Goal: Task Accomplishment & Management: Manage account settings

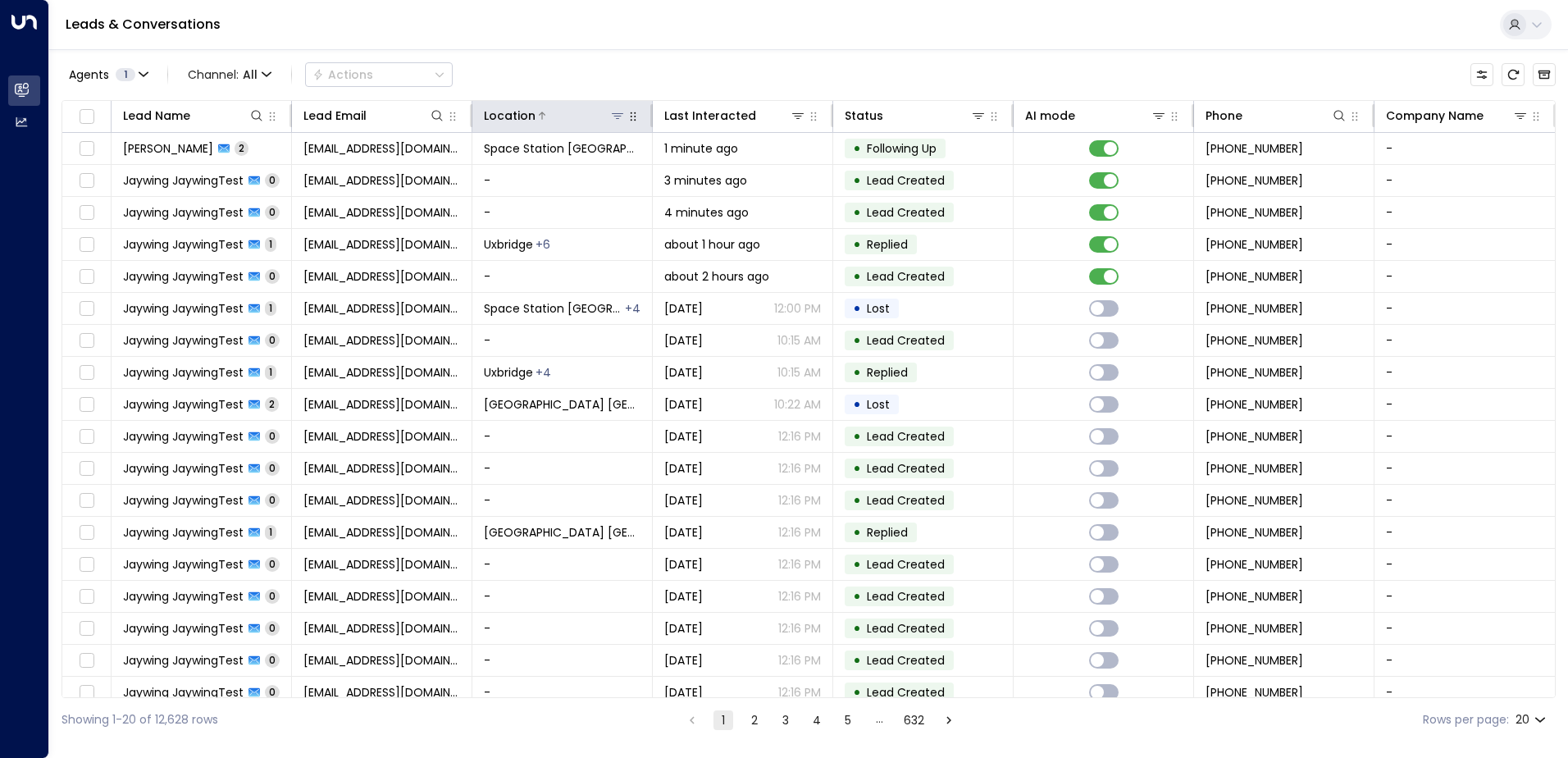
click at [618, 114] on icon at bounding box center [618, 115] width 12 height 6
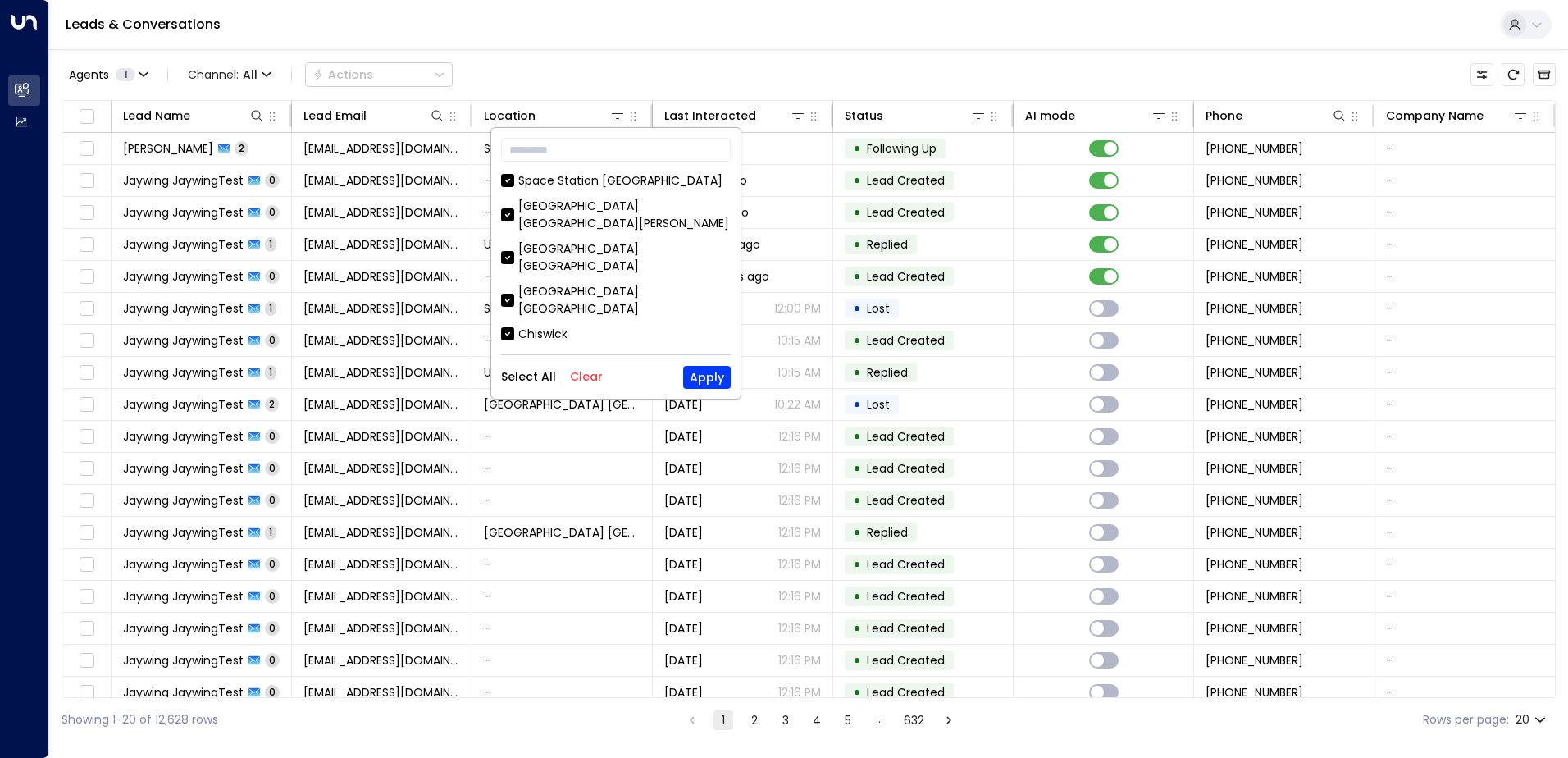
click at [583, 373] on button "Clear" at bounding box center [586, 376] width 33 height 13
click at [601, 176] on div "Space Station [GEOGRAPHIC_DATA]" at bounding box center [620, 181] width 204 height 17
click at [725, 381] on button "Apply" at bounding box center [707, 377] width 48 height 23
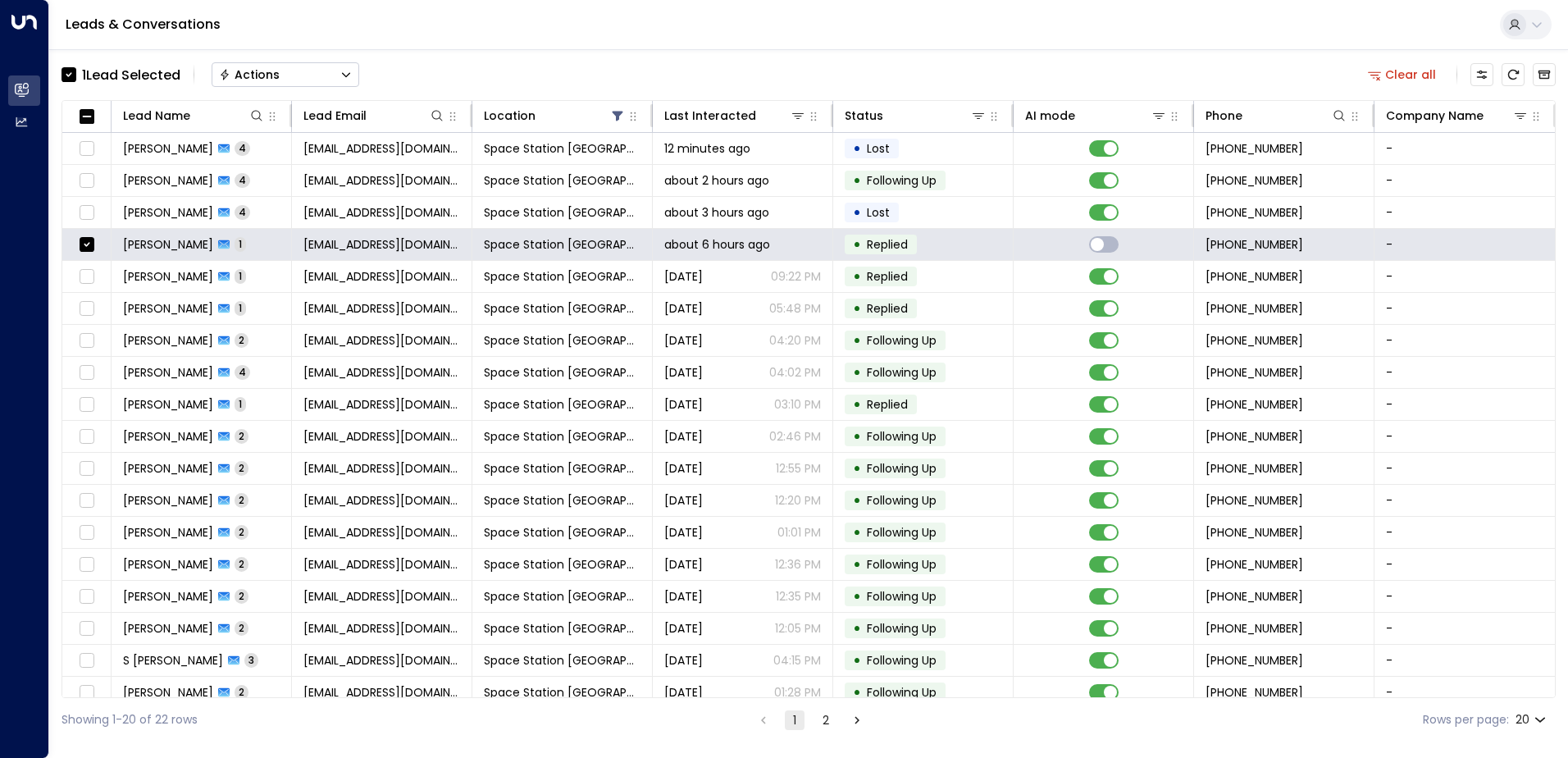
click at [294, 89] on div "1 Lead Selected Actions" at bounding box center [210, 75] width 298 height 33
click at [294, 78] on button "Actions" at bounding box center [285, 74] width 148 height 25
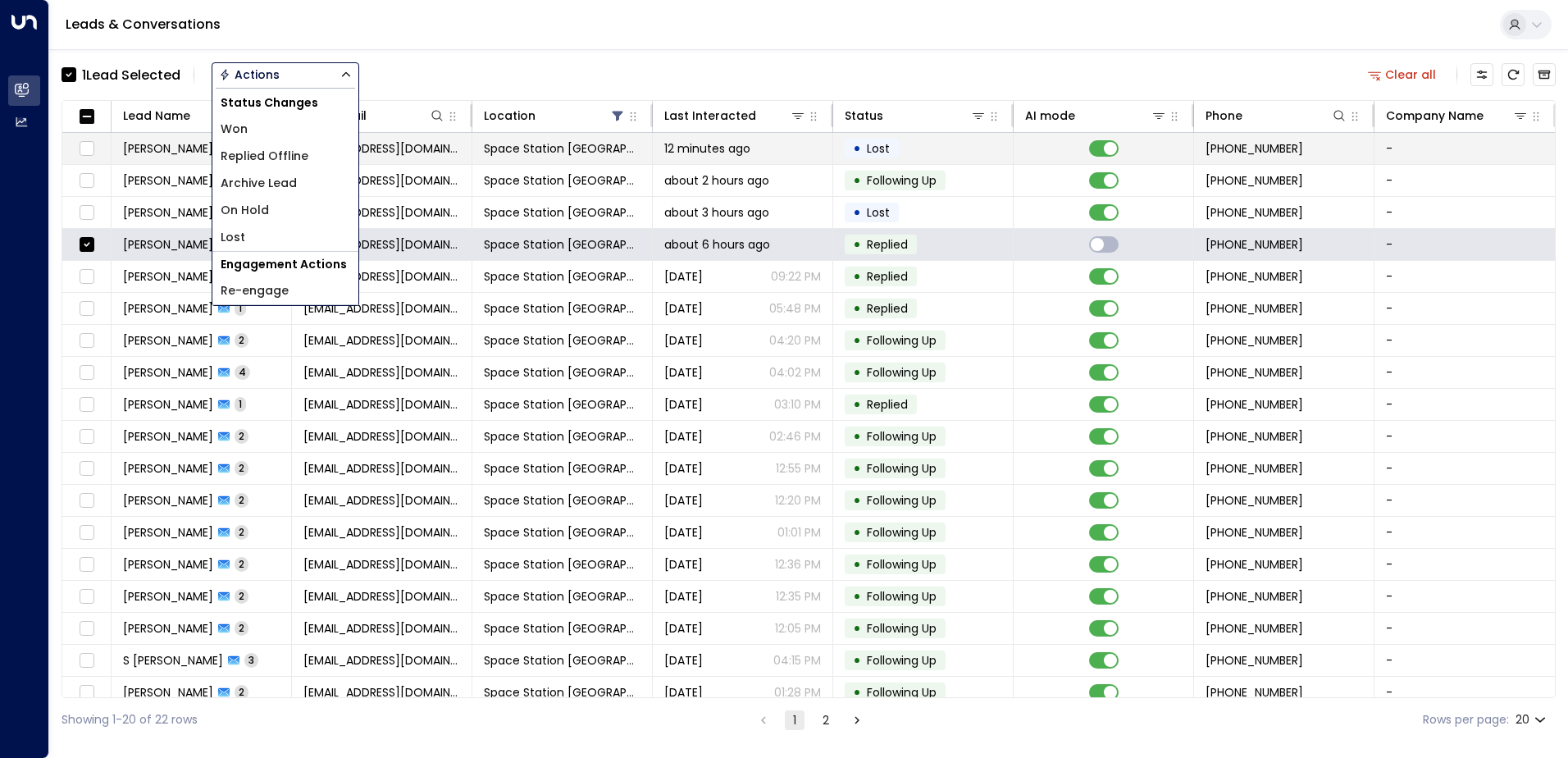
click at [283, 169] on li "Replied Offline" at bounding box center [285, 156] width 146 height 27
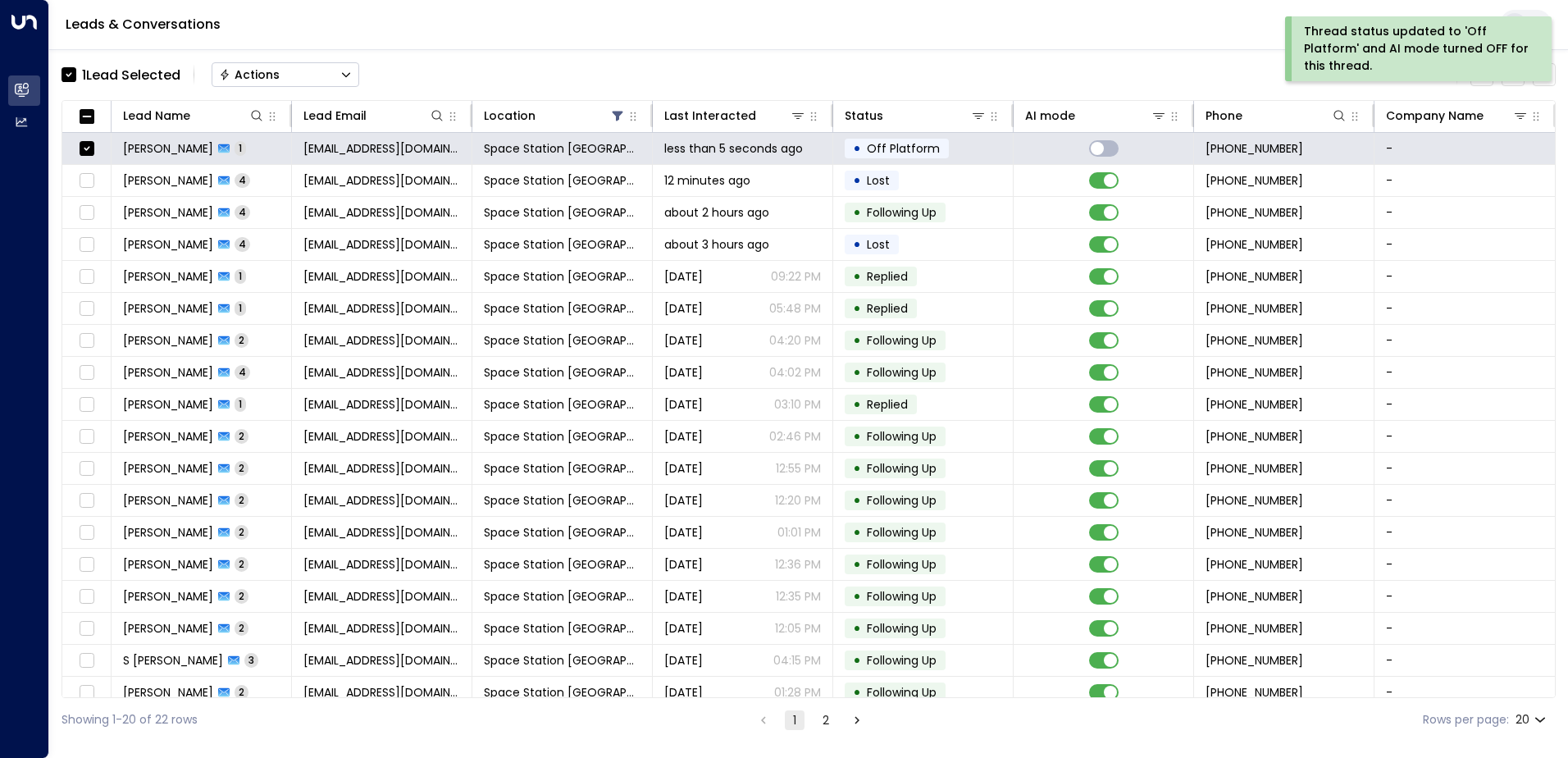
click at [357, 70] on button "Actions" at bounding box center [285, 74] width 148 height 25
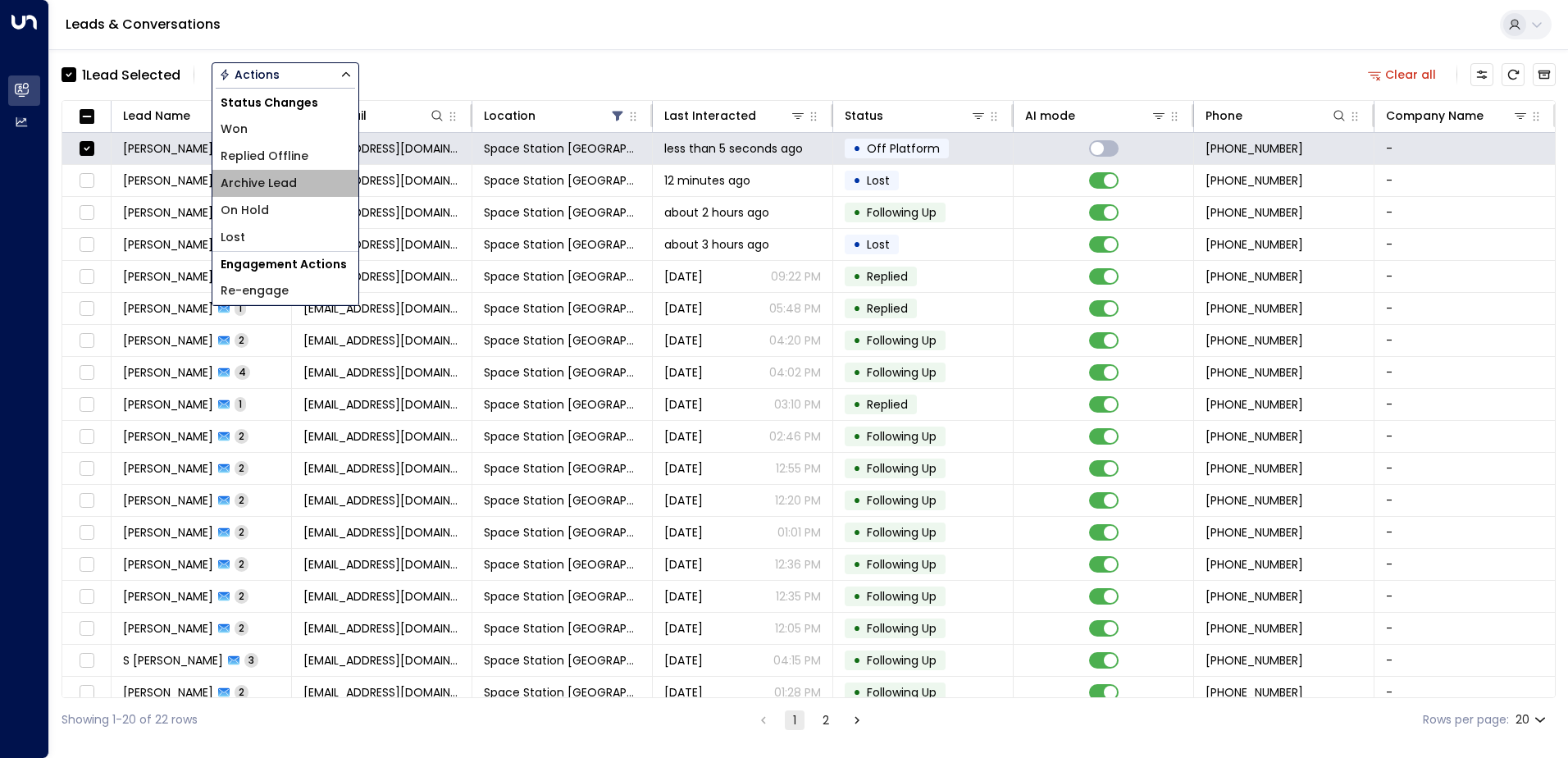
click at [256, 181] on span "Archive Lead" at bounding box center [259, 183] width 76 height 17
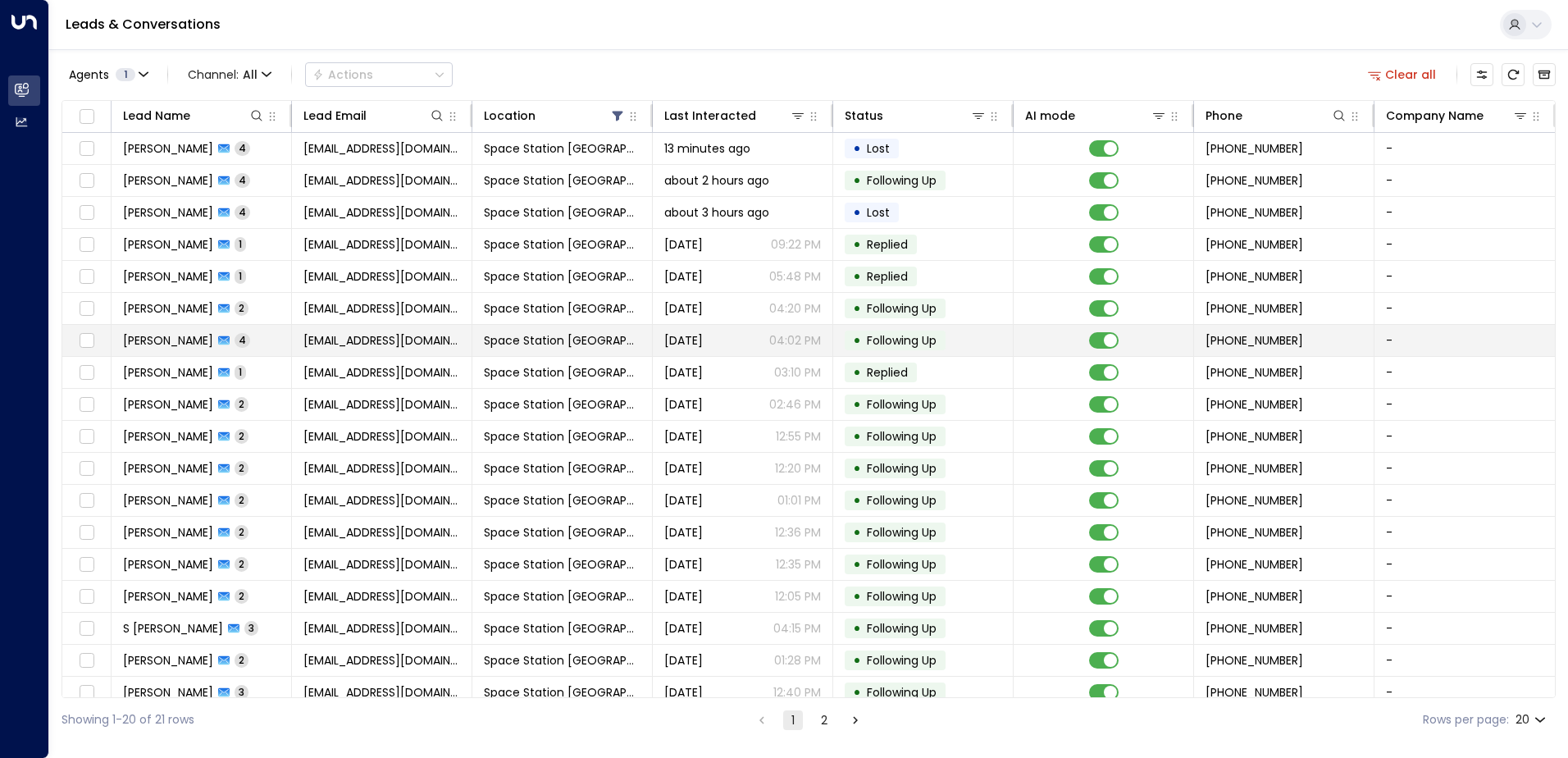
scroll to position [81, 0]
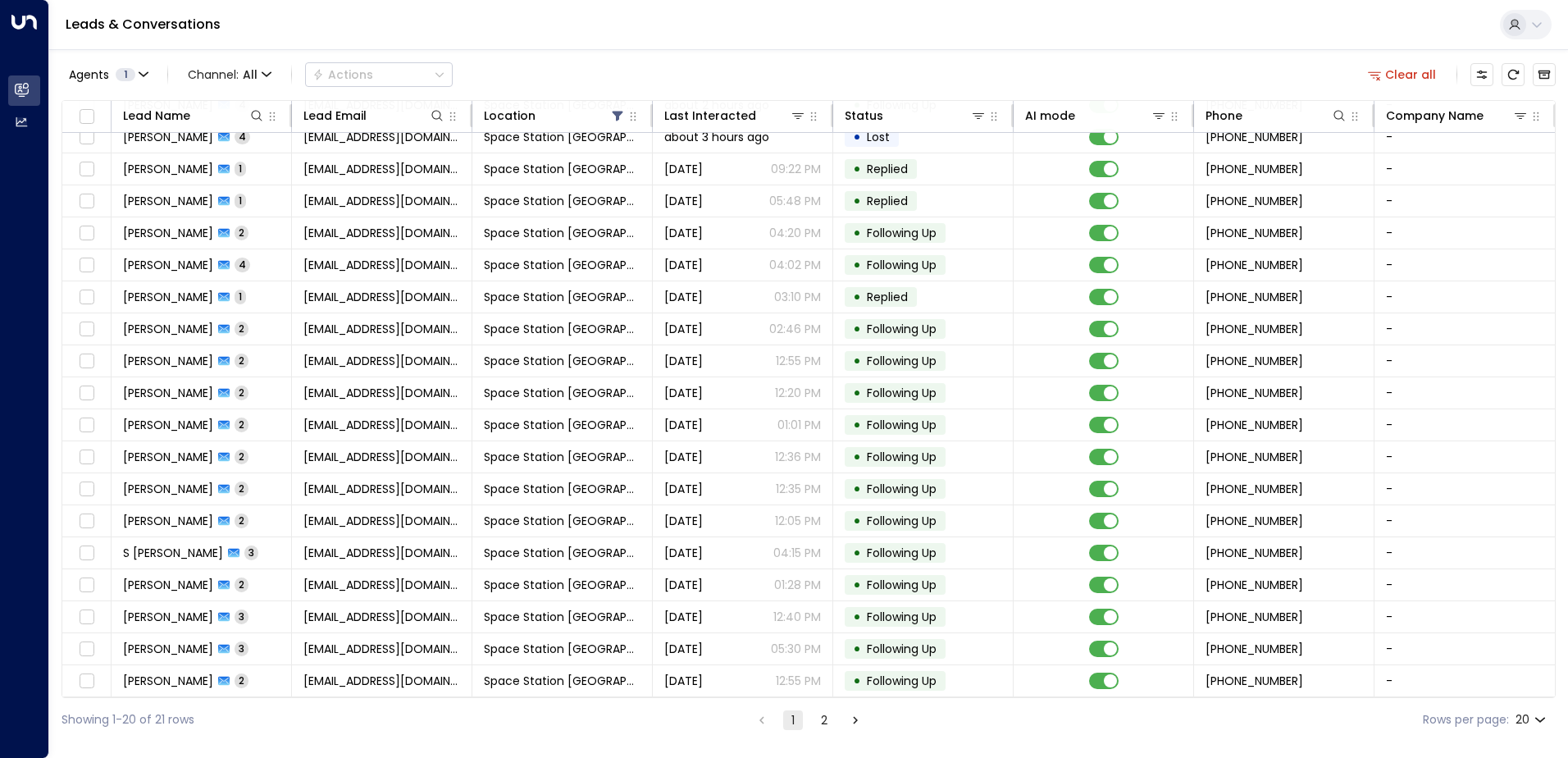
click at [827, 736] on div "Showing 1-20 of 21 rows 1 2 Rows per page: 20 **" at bounding box center [809, 720] width 1494 height 43
click at [827, 731] on div "Showing 1-20 of 21 rows 1 2 Rows per page: 20 **" at bounding box center [809, 720] width 1494 height 43
click at [824, 719] on button "2" at bounding box center [824, 720] width 20 height 20
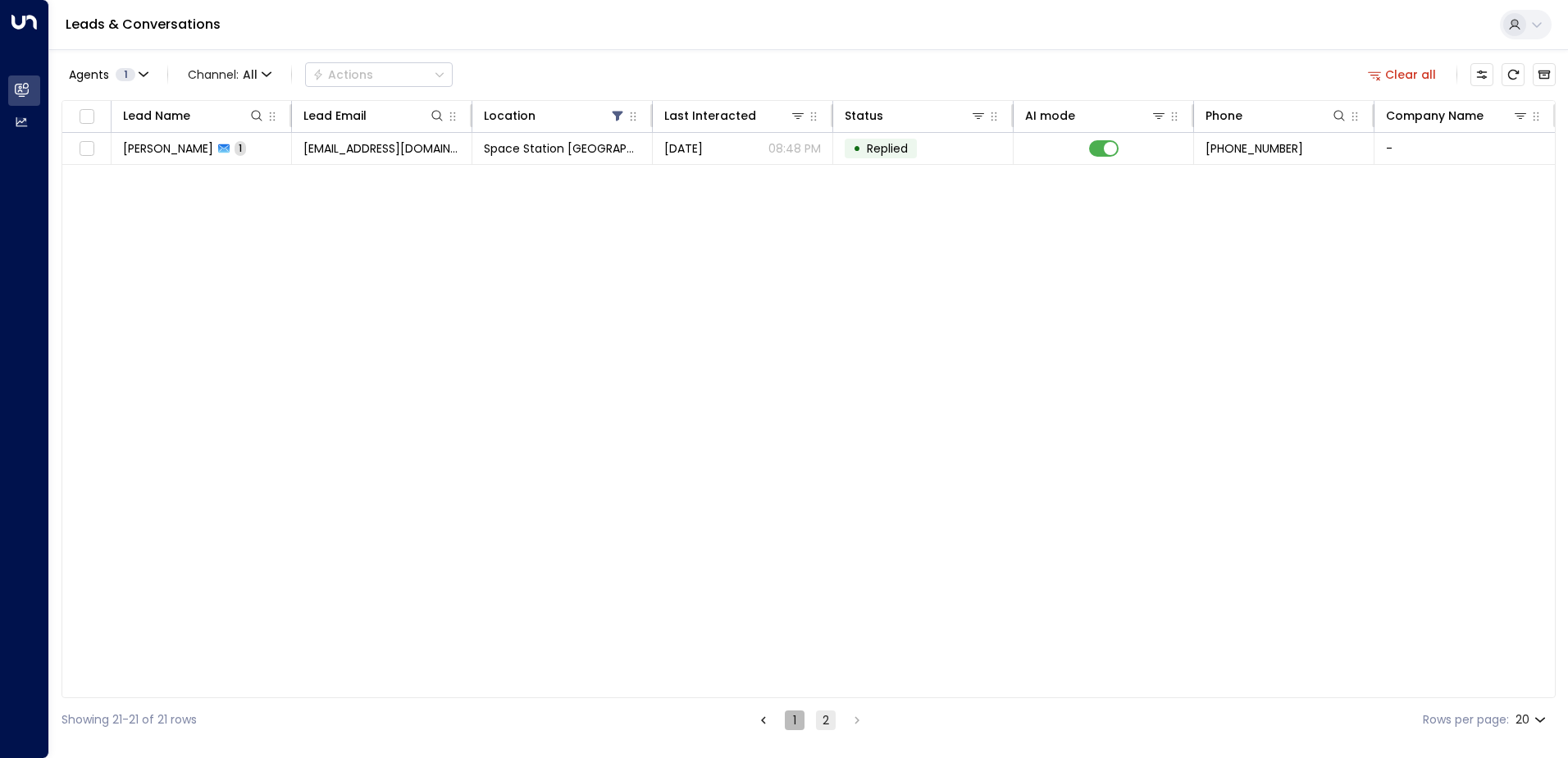
click at [794, 717] on button "1" at bounding box center [794, 720] width 20 height 20
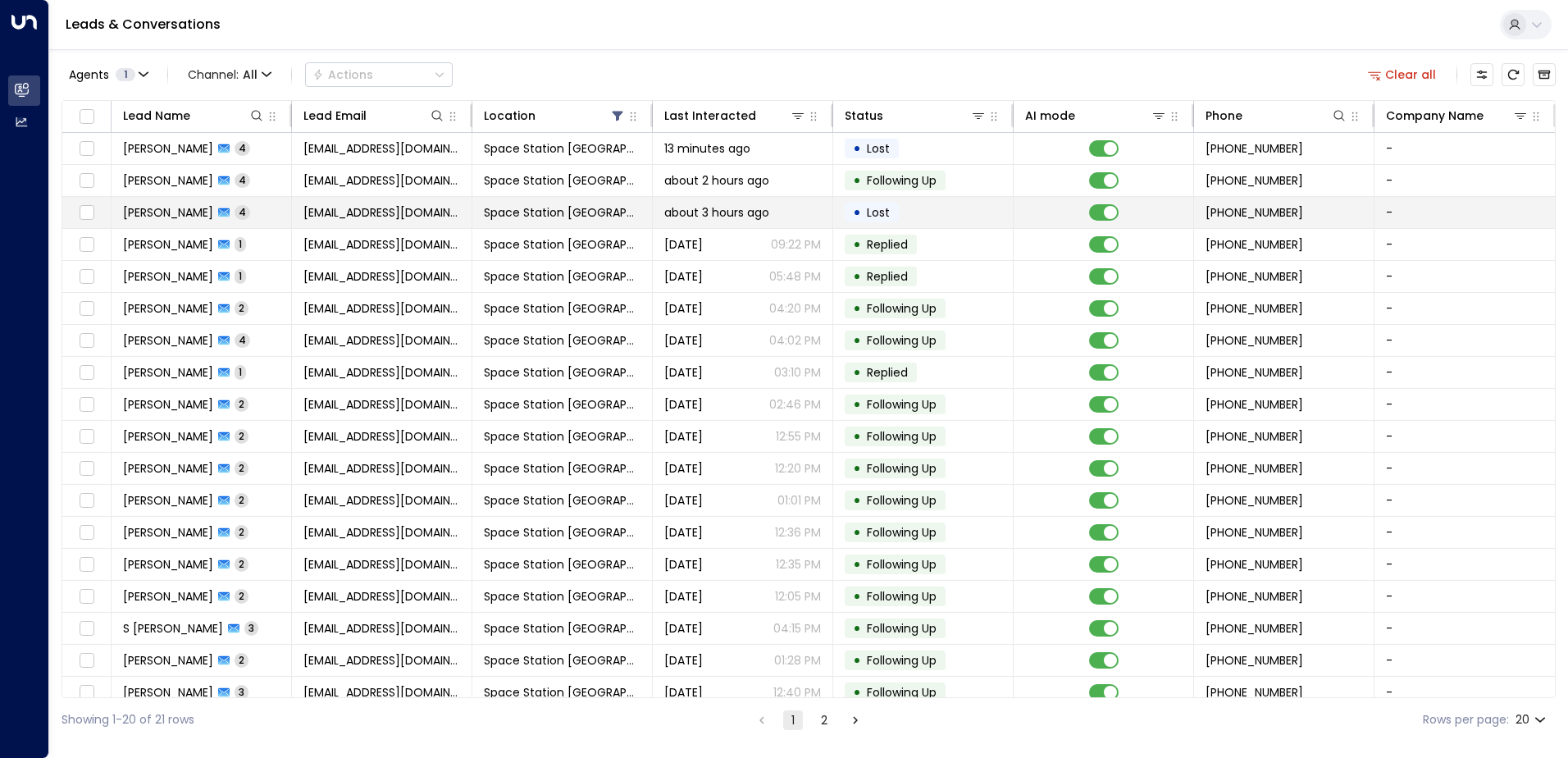
click at [448, 215] on span "[EMAIL_ADDRESS][DOMAIN_NAME]" at bounding box center [382, 212] width 157 height 16
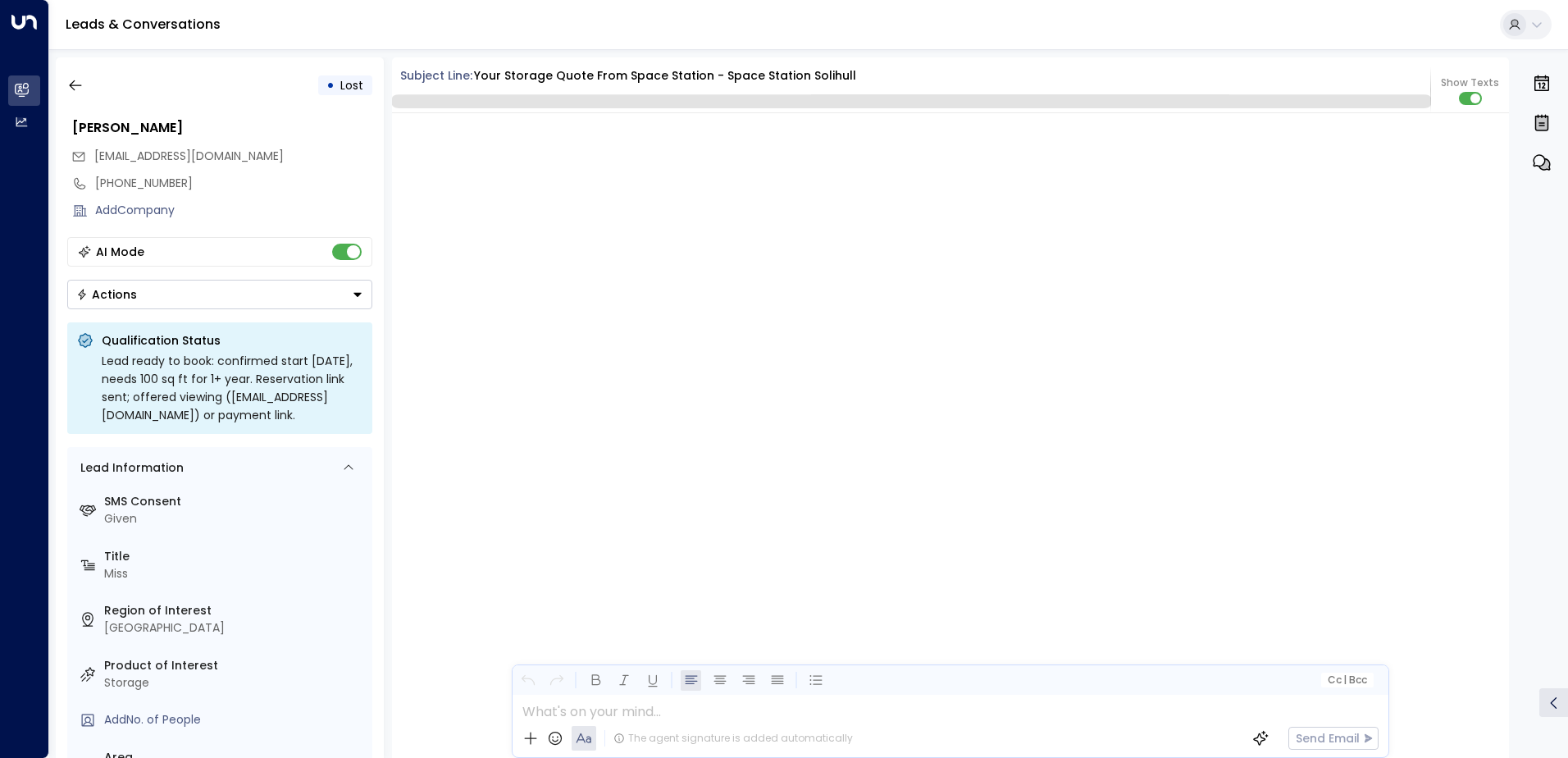
scroll to position [2494, 0]
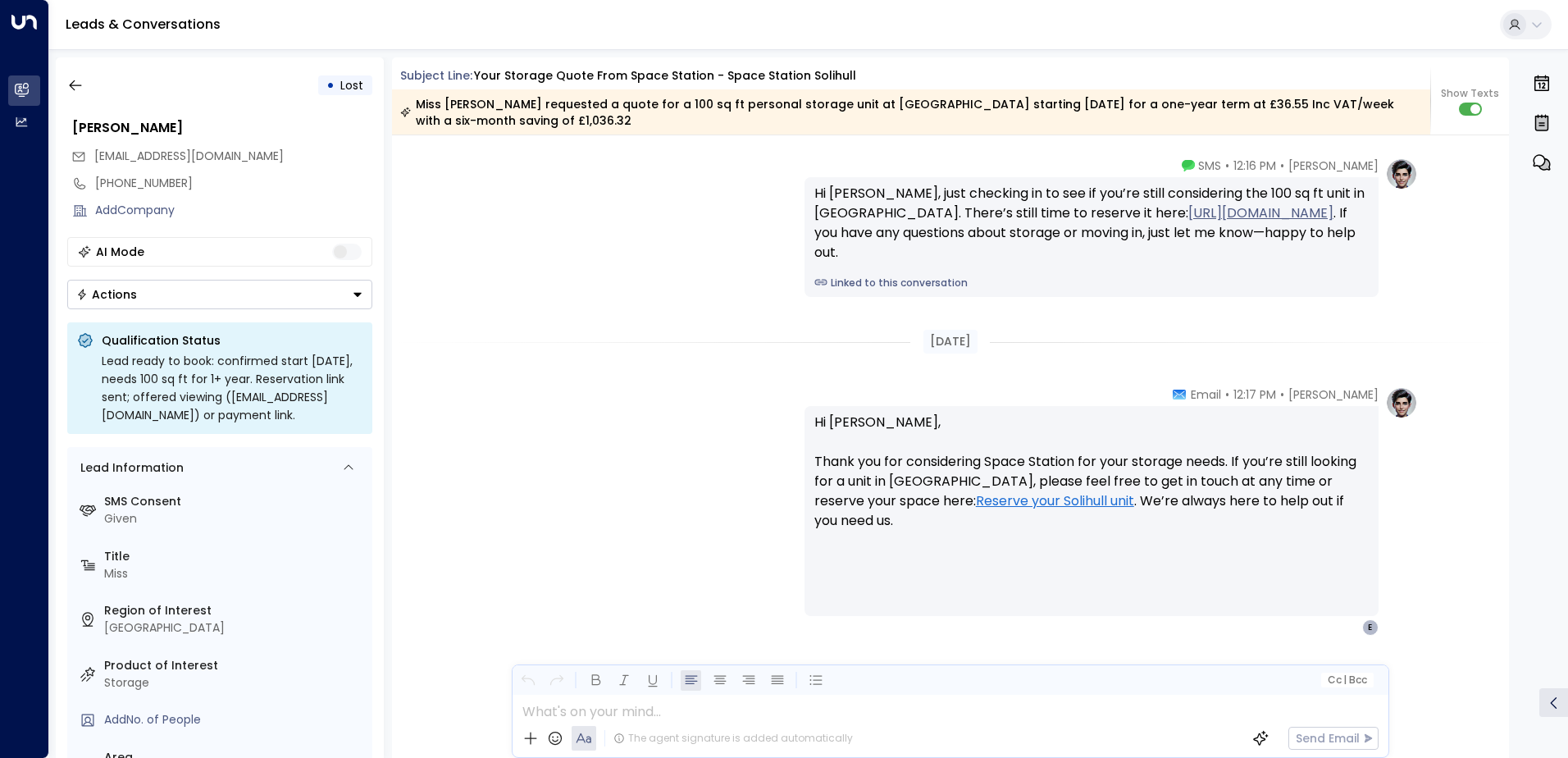
click at [305, 302] on button "Actions" at bounding box center [220, 295] width 305 height 30
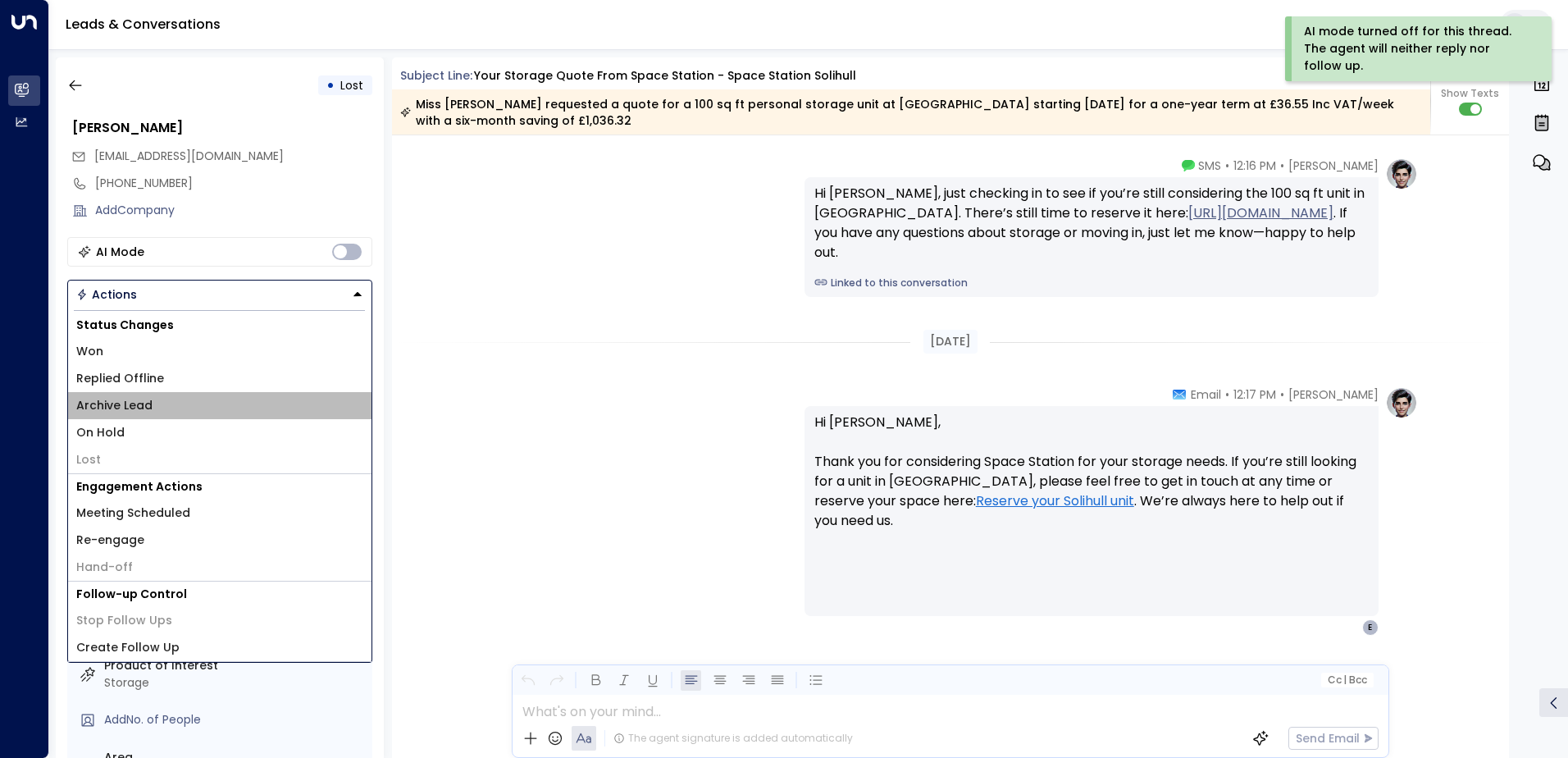
click at [159, 411] on li "Archive Lead" at bounding box center [220, 406] width 304 height 27
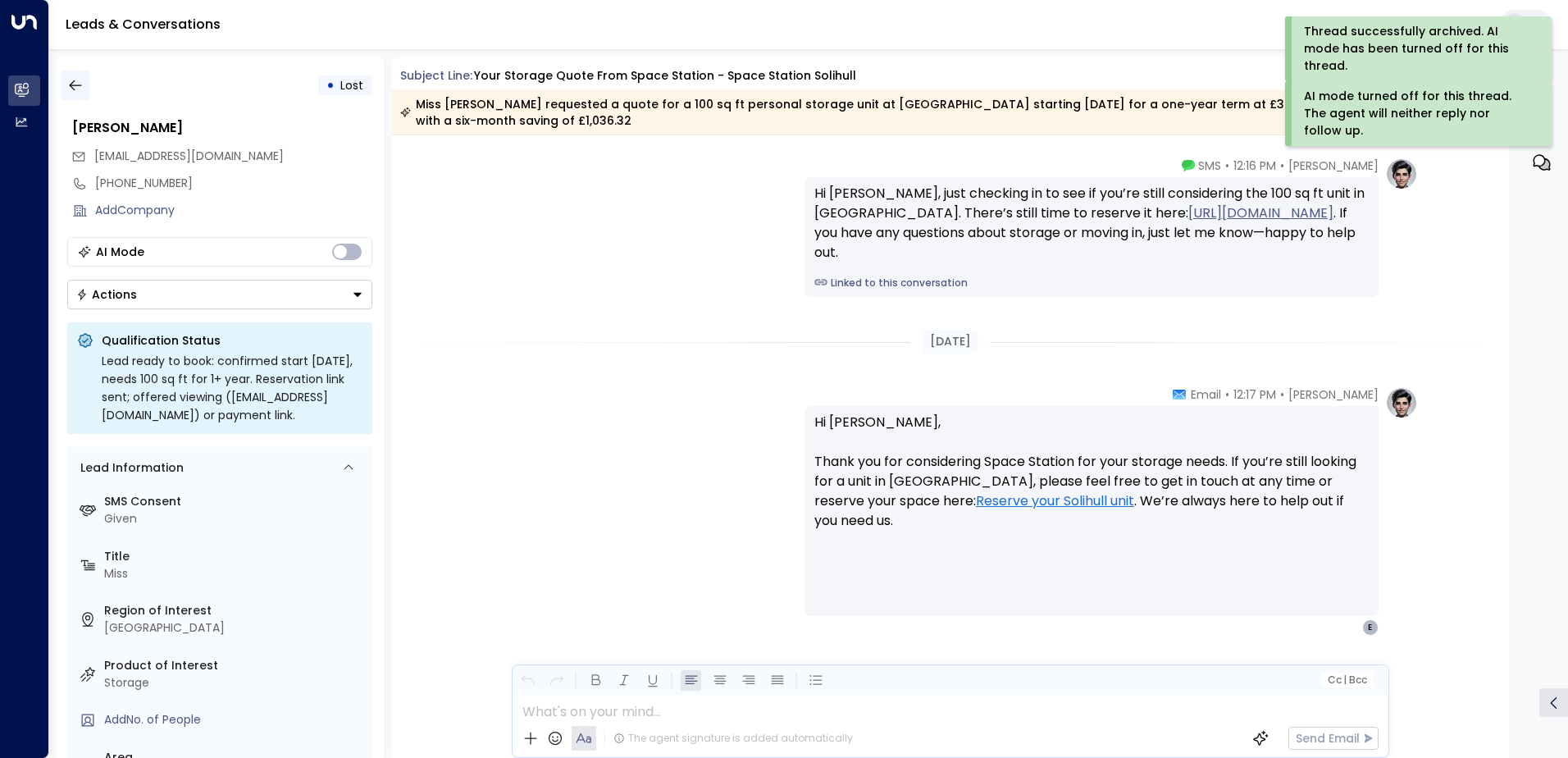
click at [78, 75] on button "button" at bounding box center [76, 85] width 30 height 30
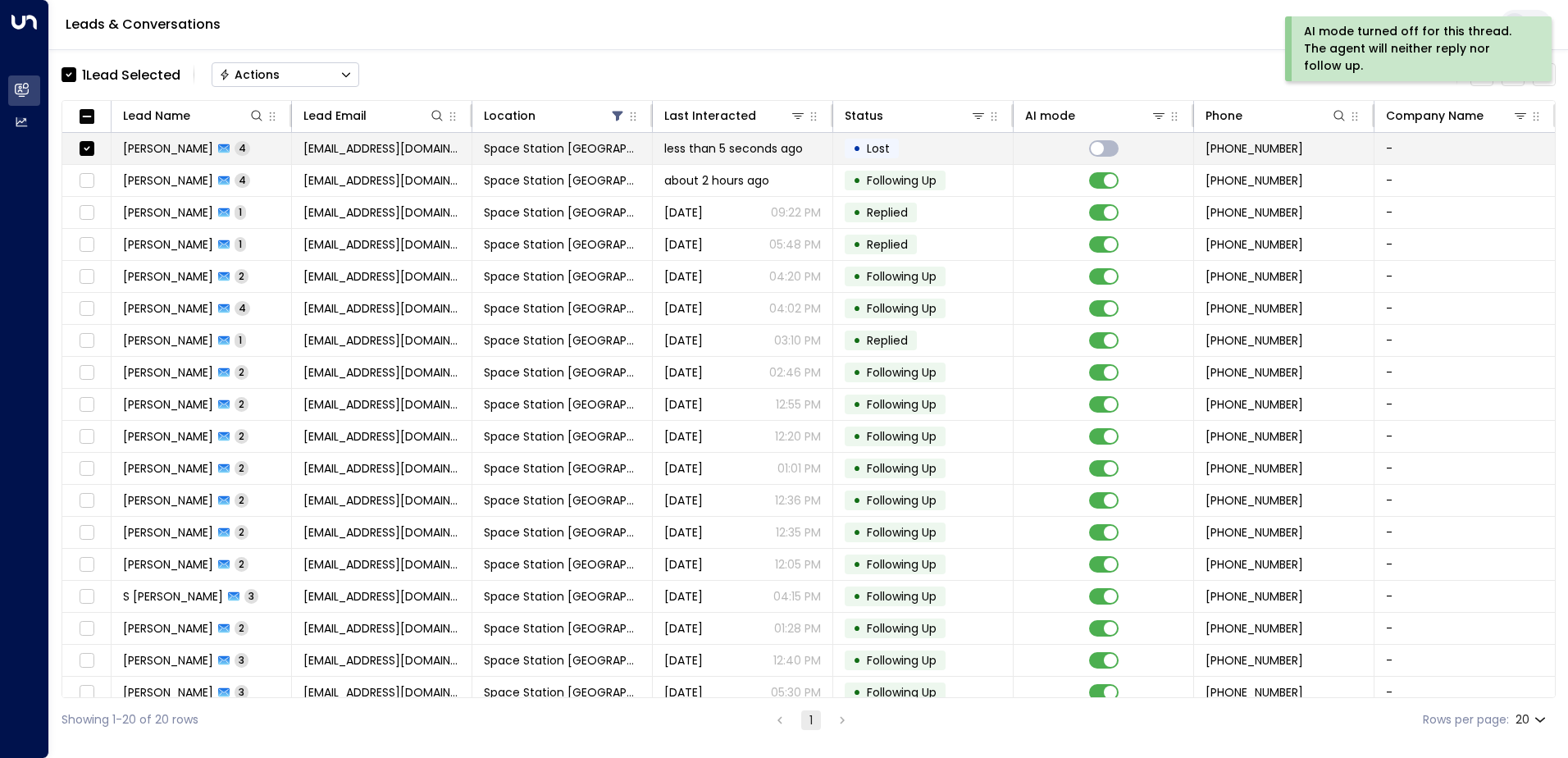
click at [98, 144] on td at bounding box center [87, 149] width 49 height 31
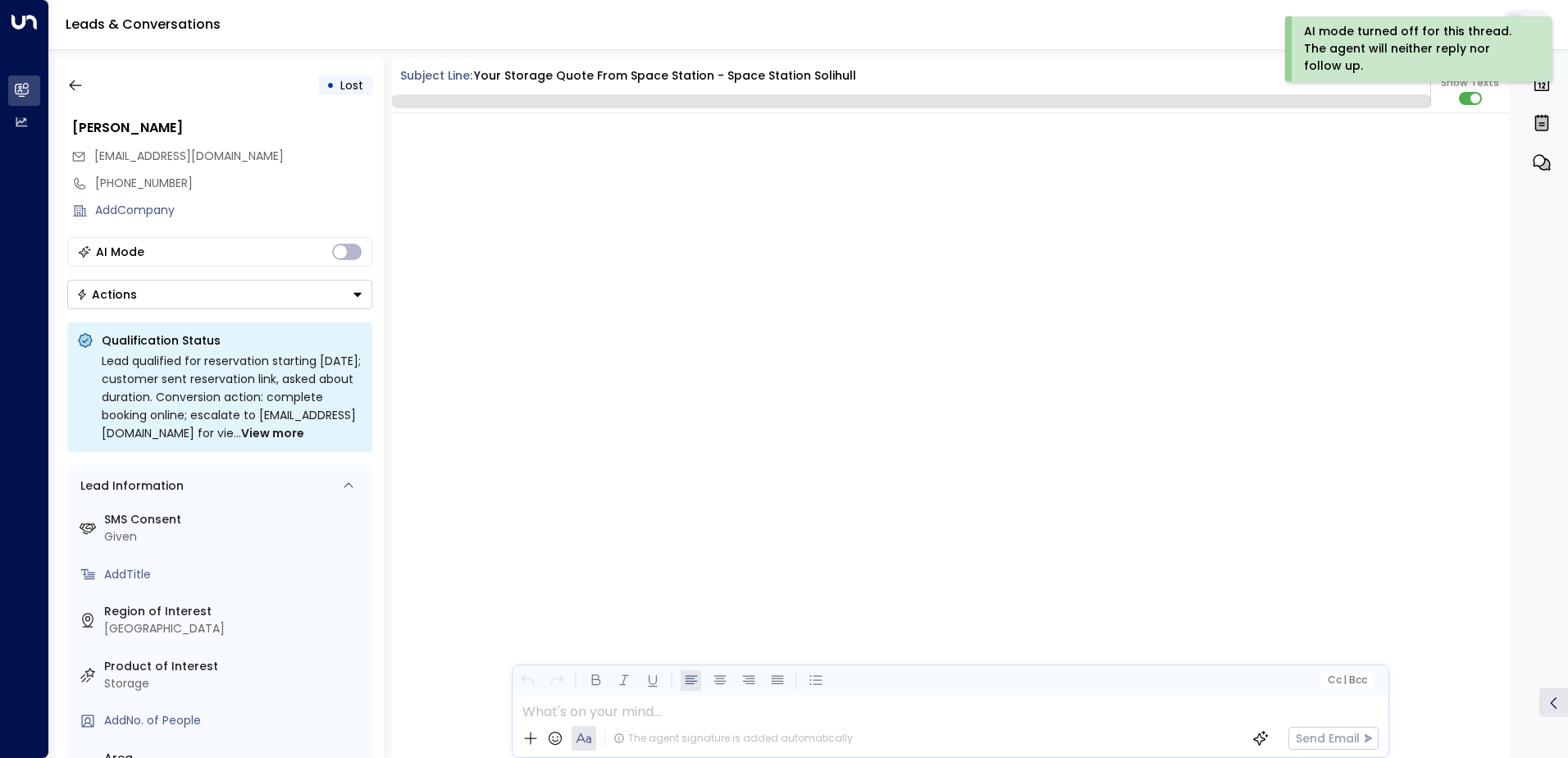
scroll to position [2316, 0]
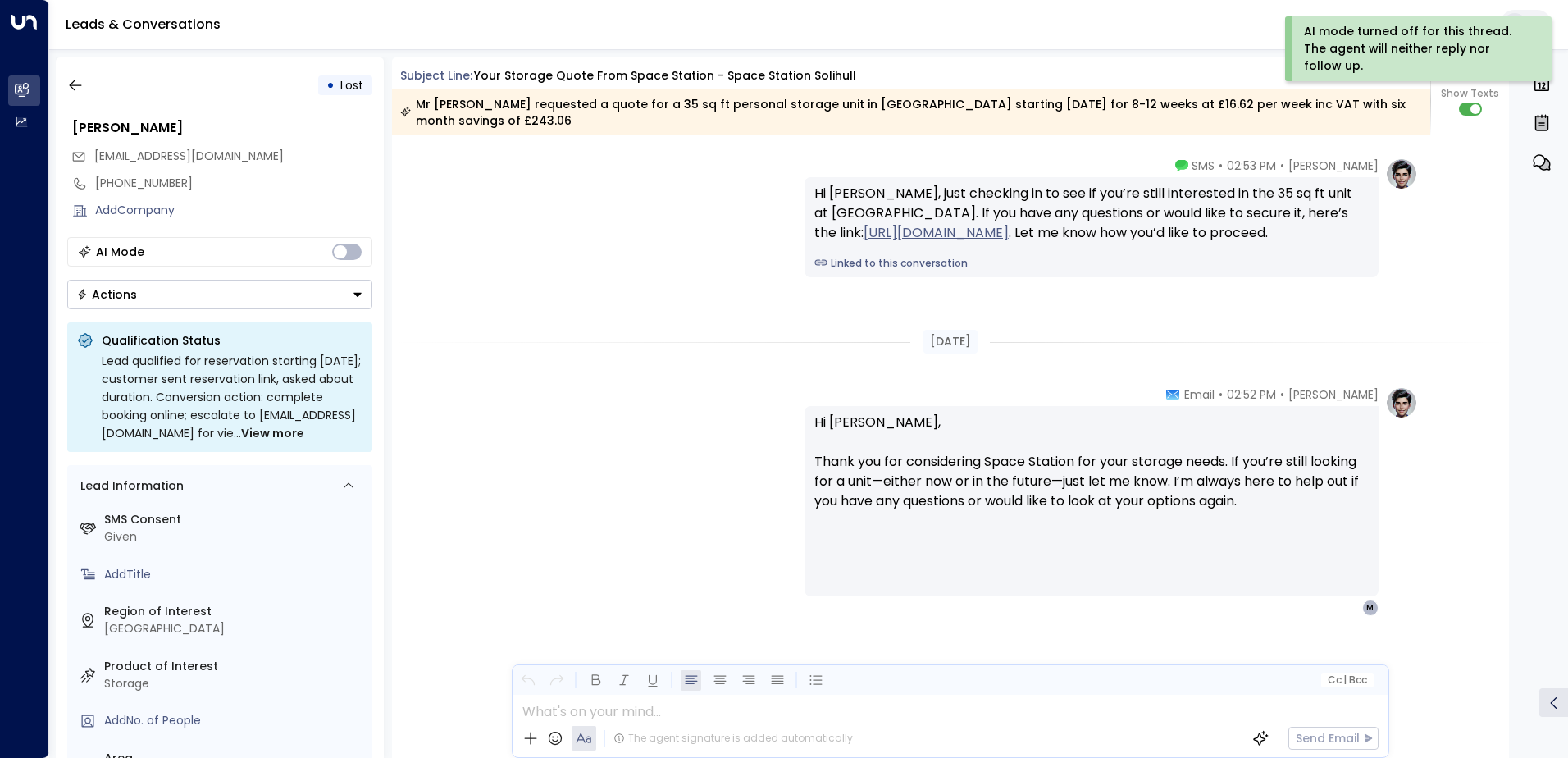
click at [94, 149] on span "[EMAIL_ADDRESS][DOMAIN_NAME]" at bounding box center [188, 156] width 189 height 17
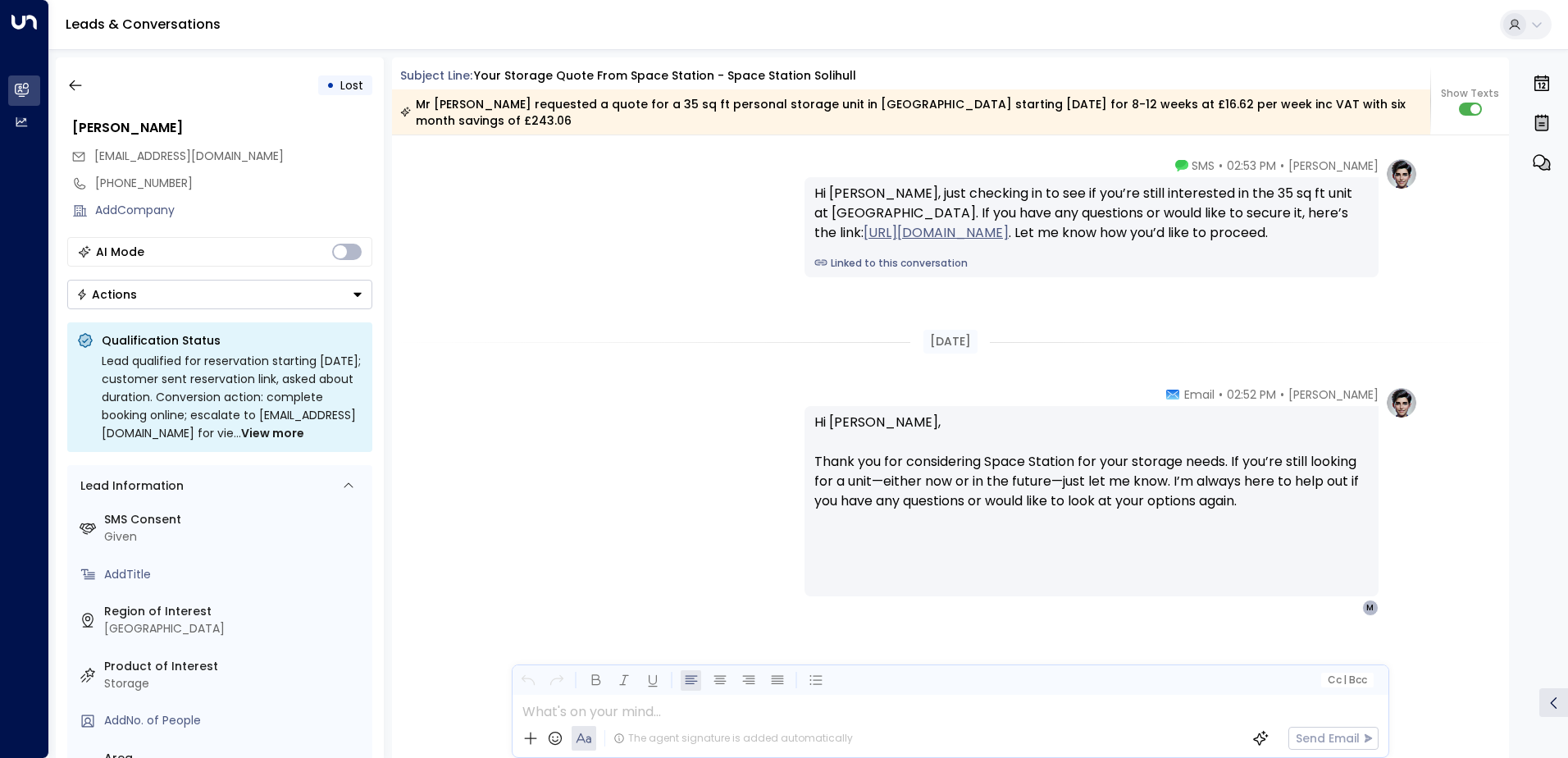
click at [234, 292] on button "Actions" at bounding box center [220, 295] width 305 height 30
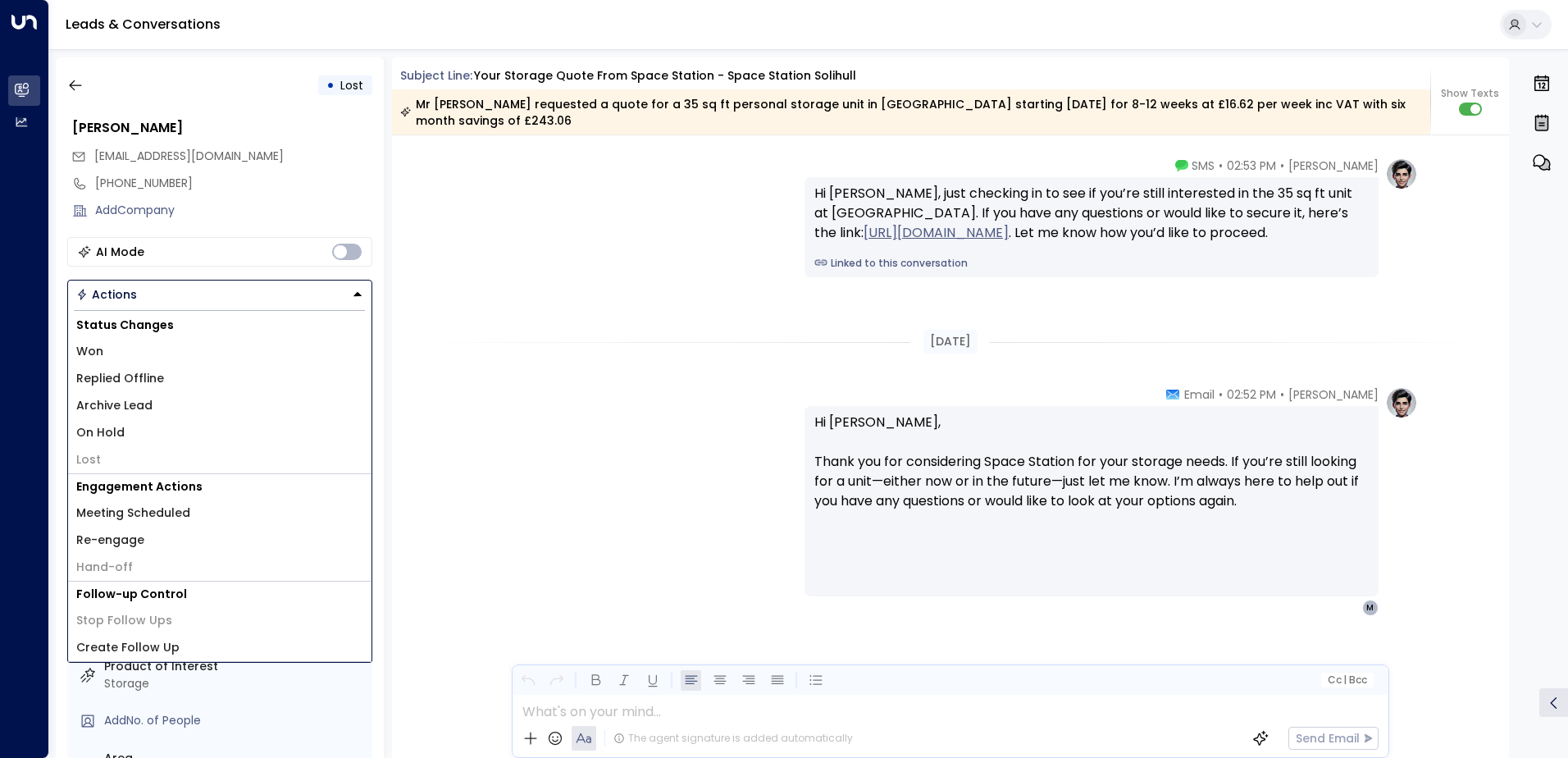
click at [185, 397] on li "Archive Lead" at bounding box center [220, 406] width 304 height 27
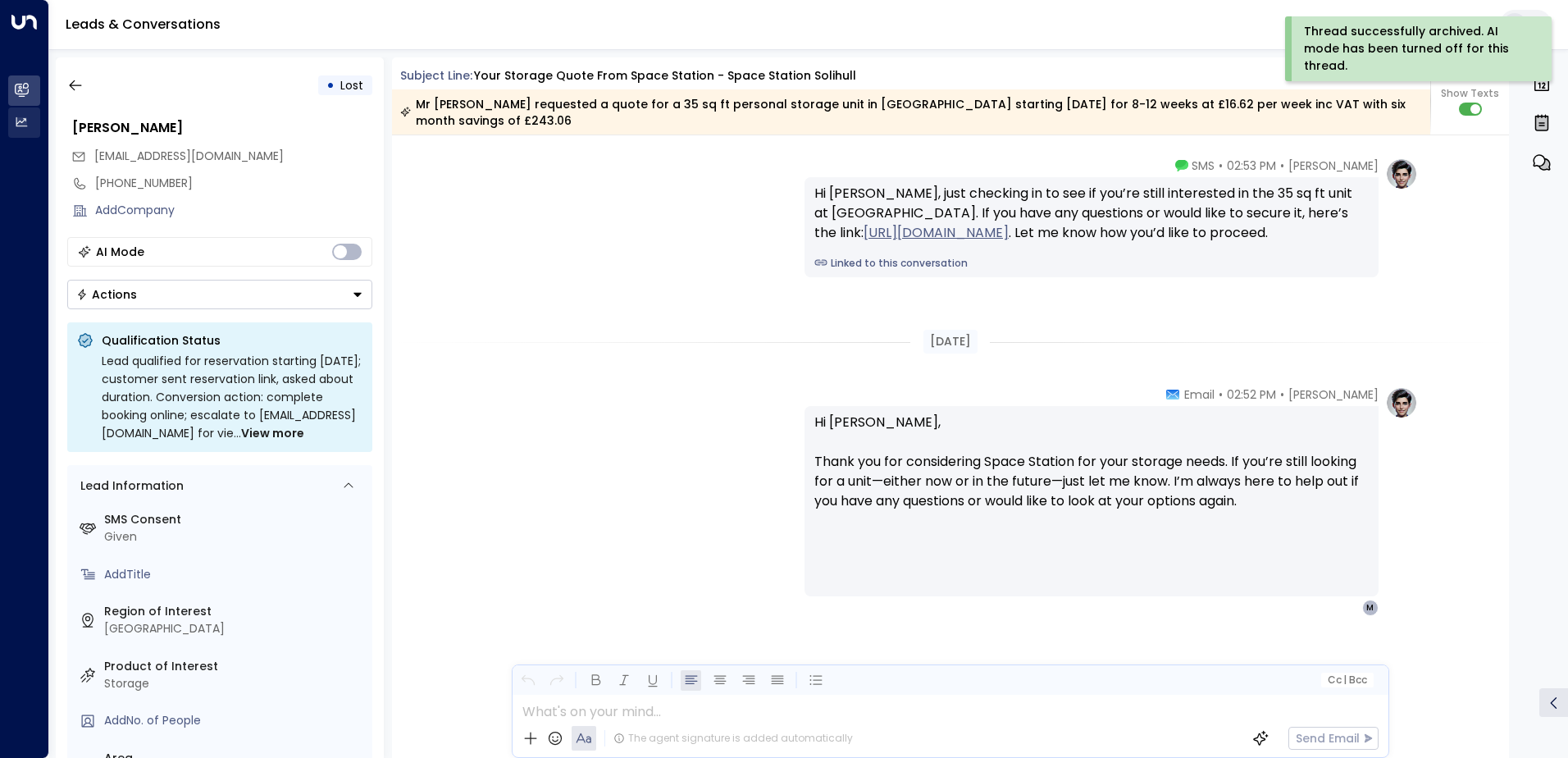
click at [48, 111] on div "Overview Leads & Conversations Leads & Conversations Analytics Analytics" at bounding box center [25, 379] width 49 height 758
click at [368, 132] on div "[PERSON_NAME]" at bounding box center [222, 127] width 300 height 20
click at [89, 83] on button "button" at bounding box center [76, 85] width 30 height 30
